Goal: Information Seeking & Learning: Learn about a topic

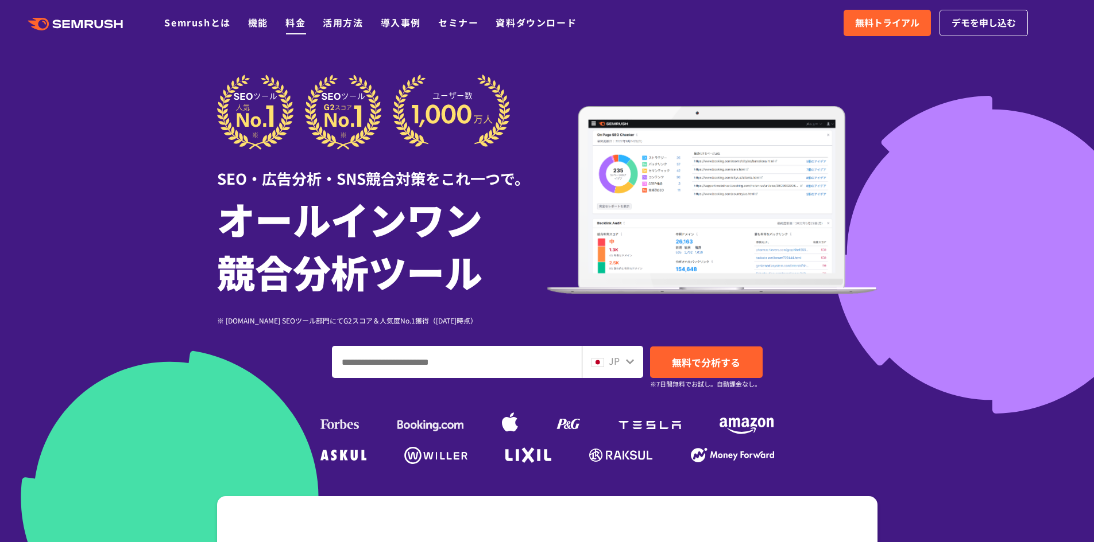
click at [300, 25] on link "料金" at bounding box center [295, 22] width 20 height 14
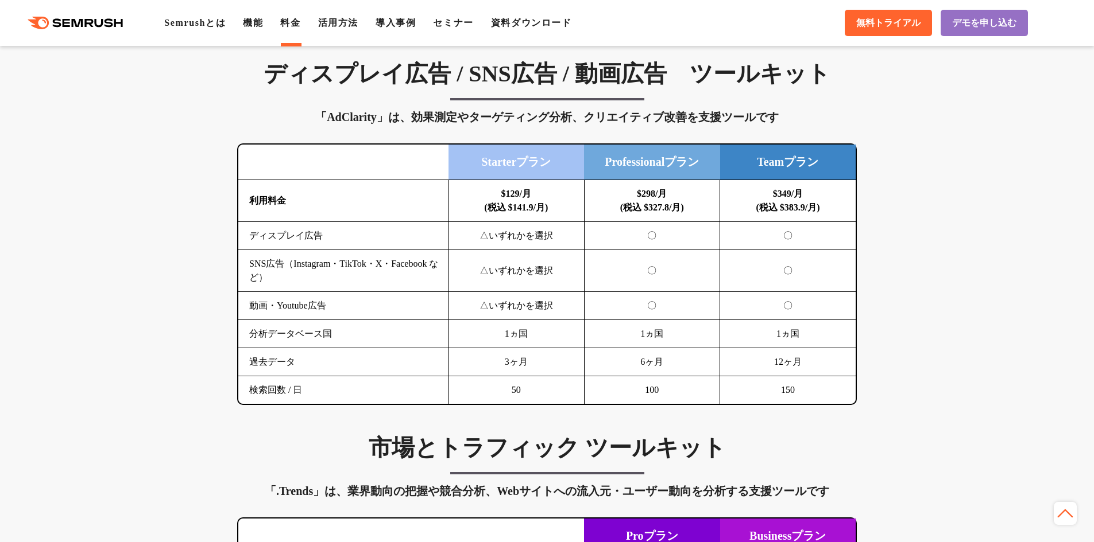
scroll to position [1607, 0]
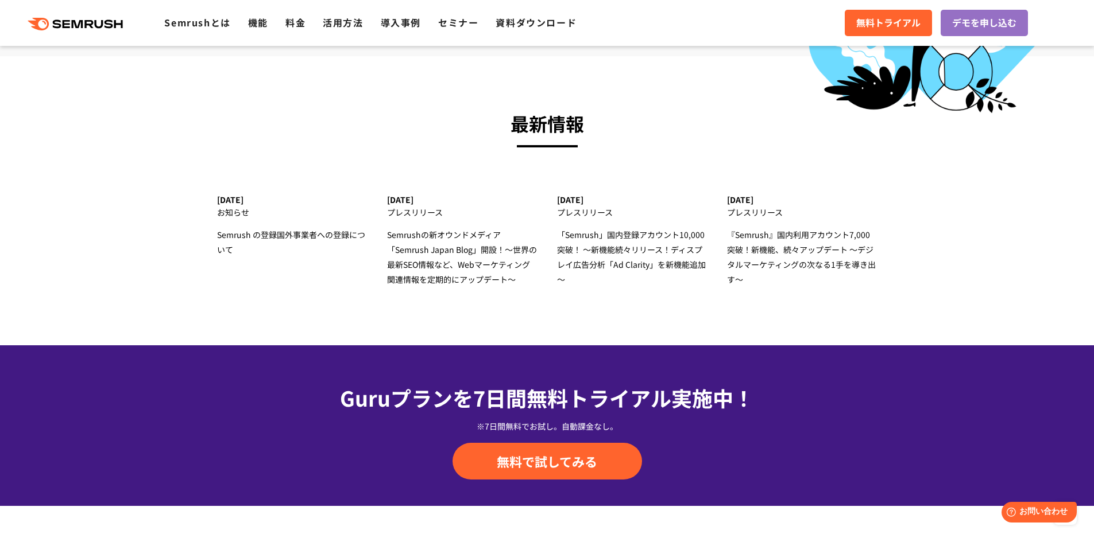
scroll to position [3731, 0]
